Goal: Task Accomplishment & Management: Use online tool/utility

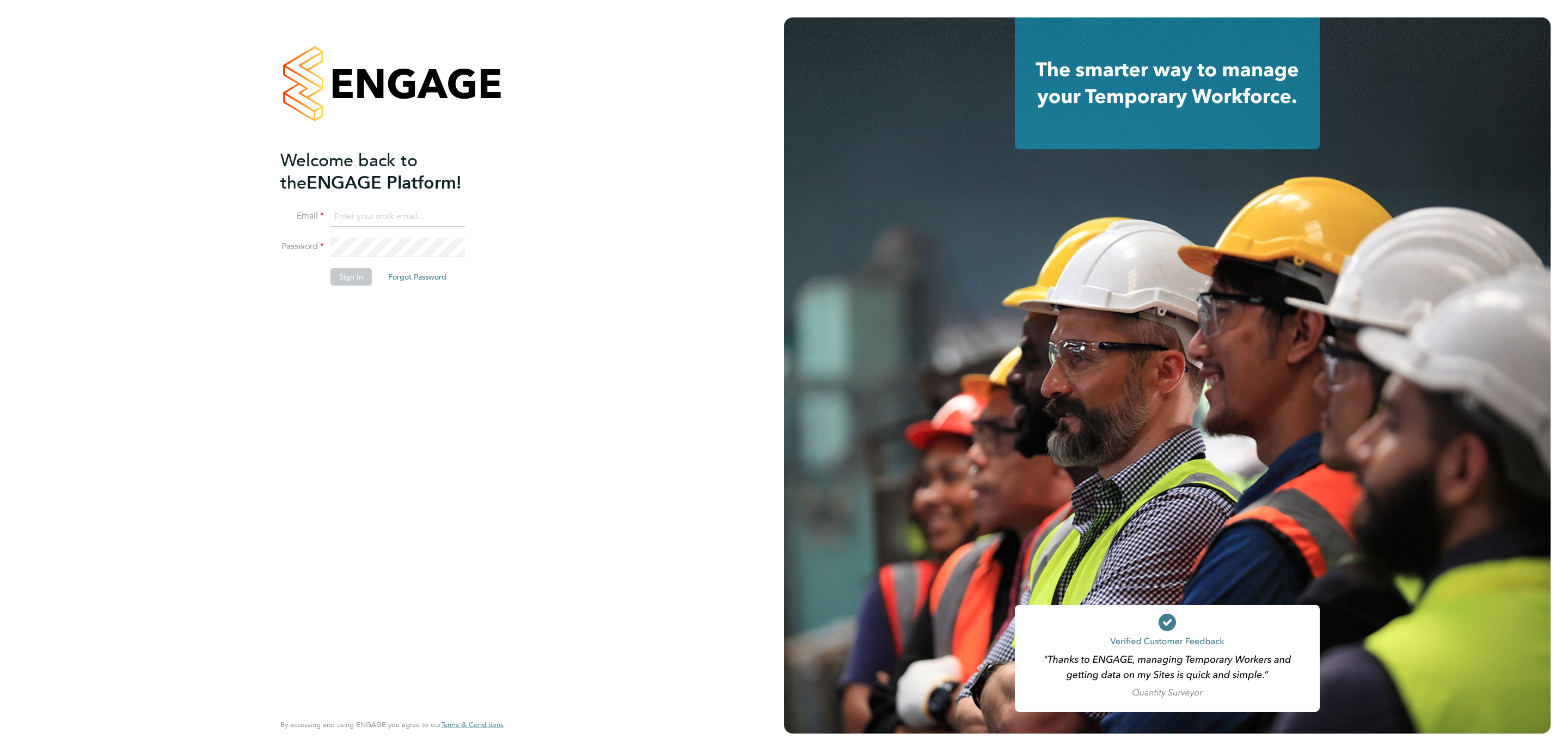
type input "[PERSON_NAME][DOMAIN_NAME][EMAIL_ADDRESS][PERSON_NAME][DOMAIN_NAME]"
click at [352, 275] on button "Sign In" at bounding box center [351, 277] width 41 height 18
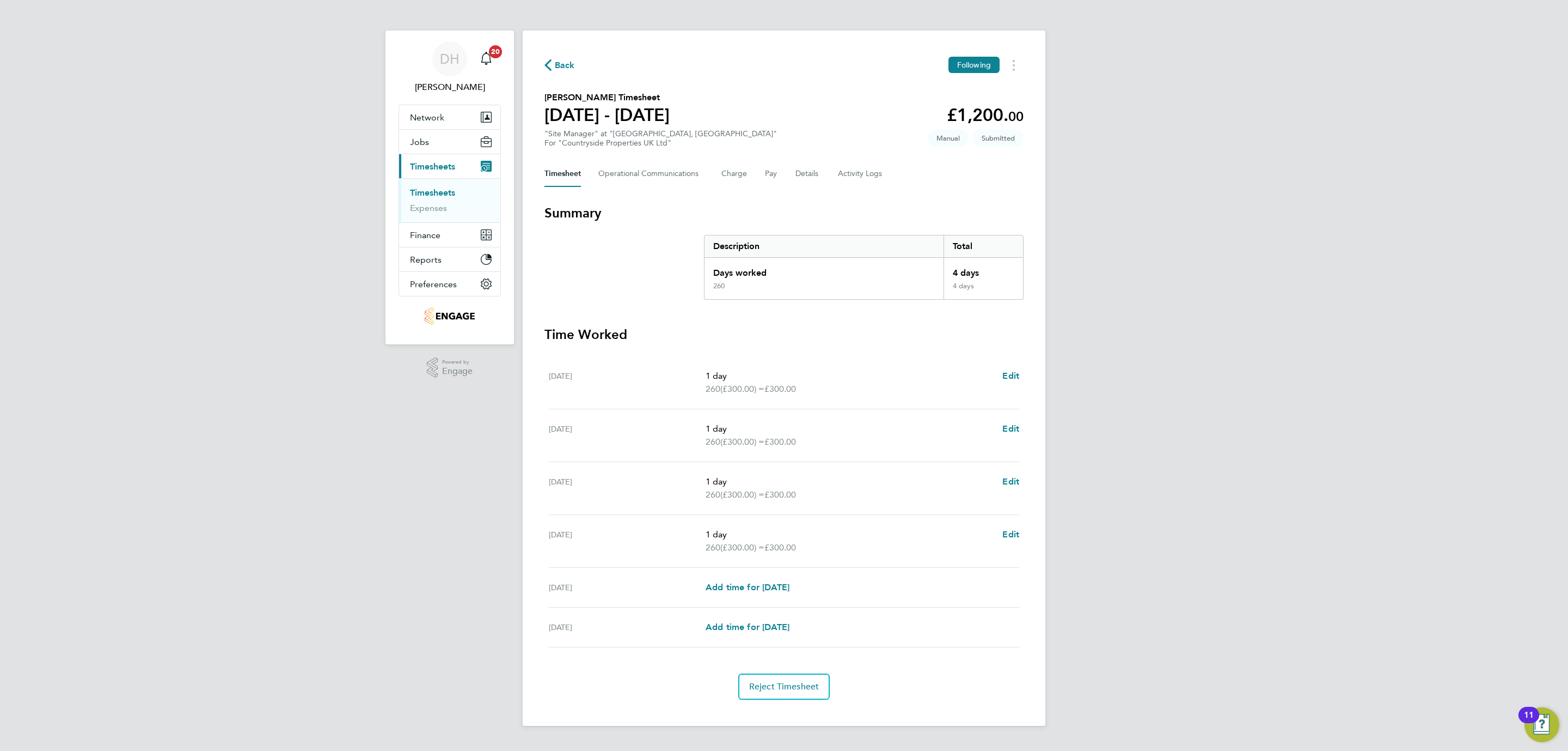
click at [1374, 386] on div "DH [PERSON_NAME] Notifications 20 Applications: Network Team Members Businesses…" at bounding box center [784, 372] width 1568 height 743
click at [383, 507] on div "DH [PERSON_NAME] Notifications 20 Applications: Network Team Members Businesses…" at bounding box center [784, 372] width 1568 height 743
